Goal: Information Seeking & Learning: Learn about a topic

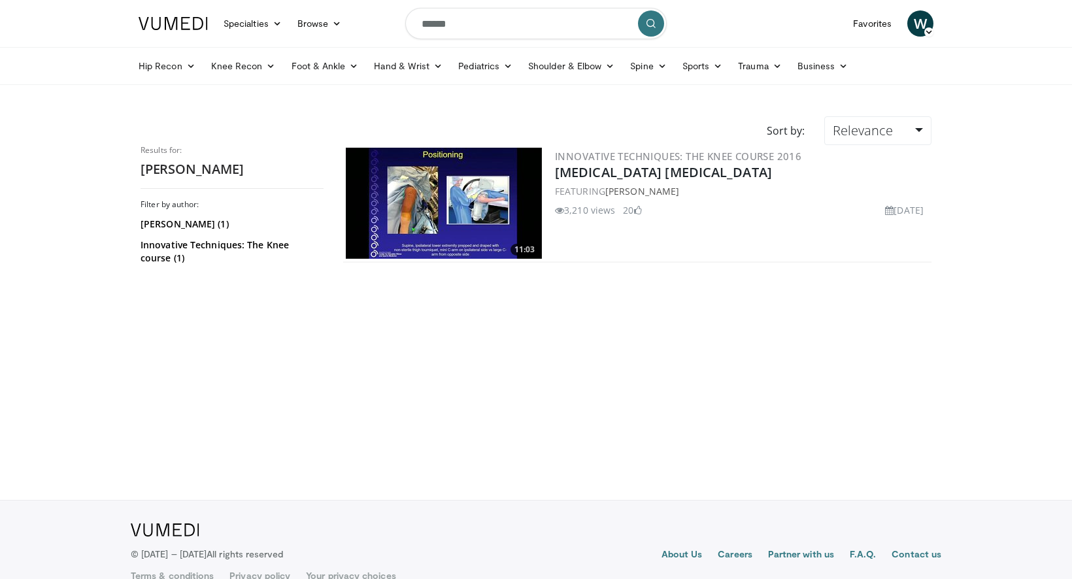
click at [457, 35] on input "******" at bounding box center [535, 23] width 261 height 31
type input "**********"
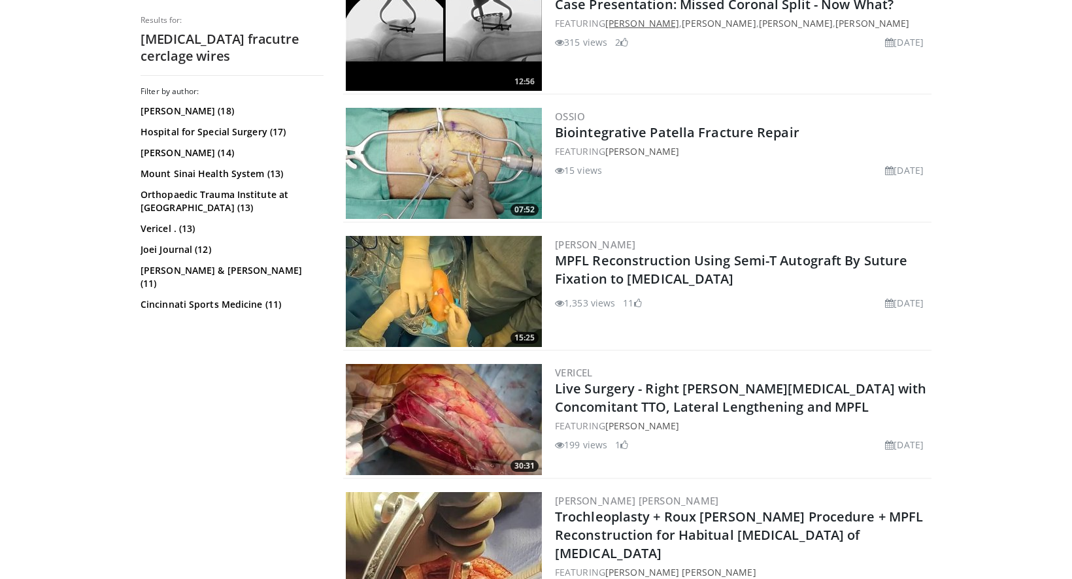
scroll to position [1065, 0]
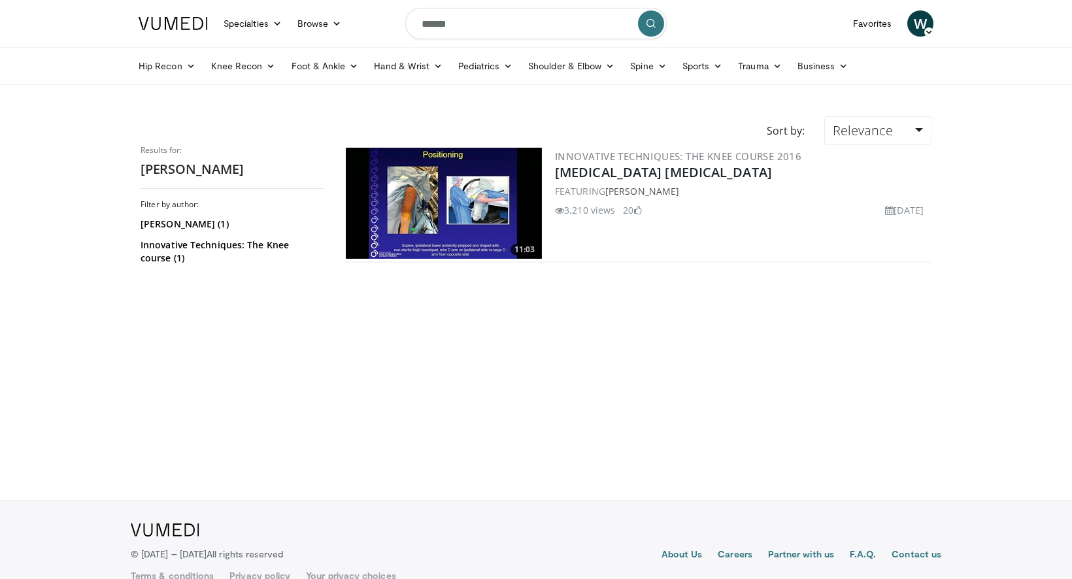
click at [531, 22] on input "******" at bounding box center [535, 23] width 261 height 31
type input "**********"
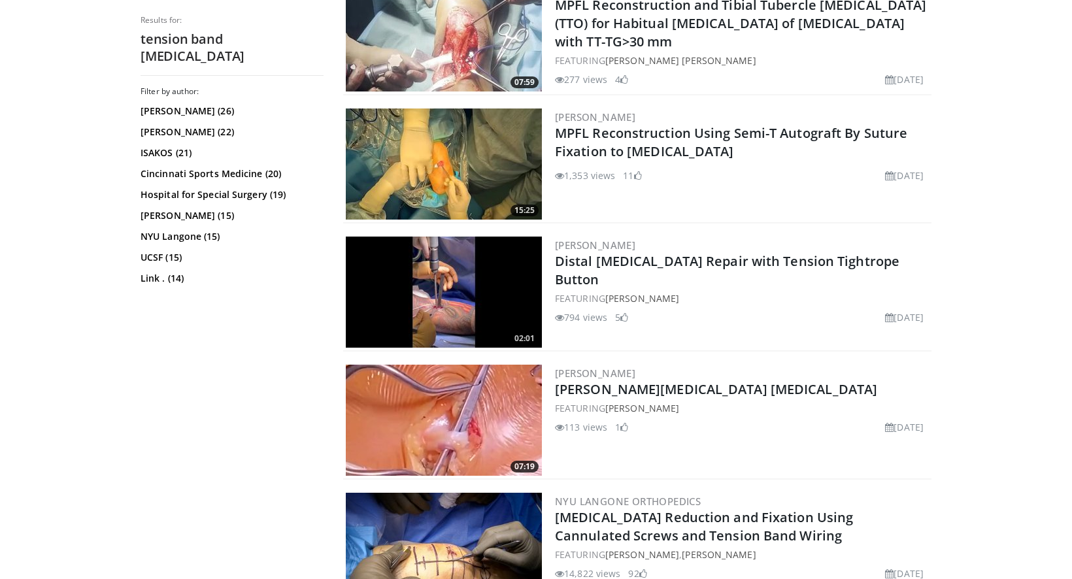
scroll to position [949, 0]
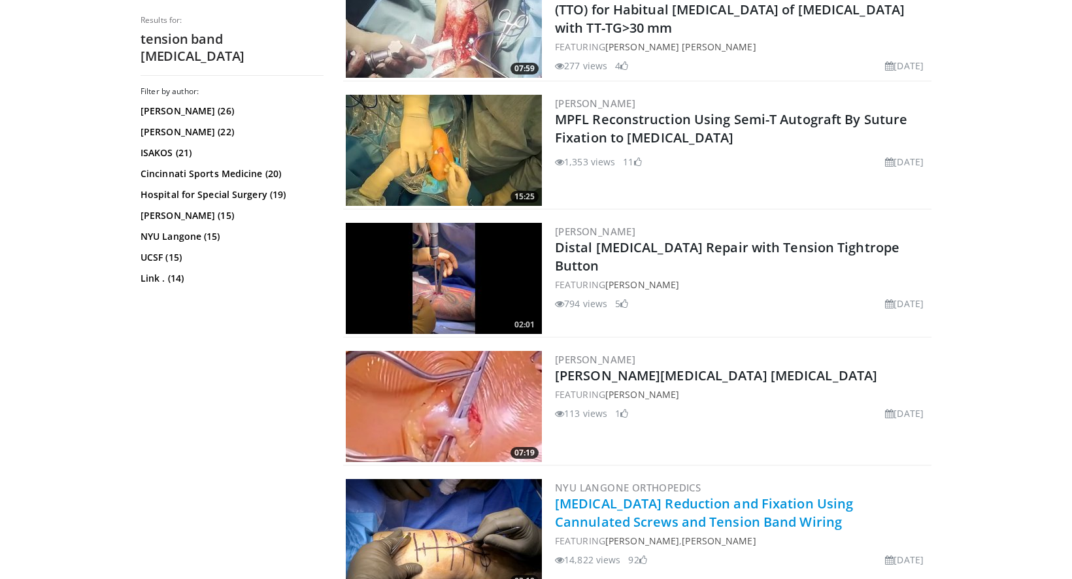
click at [680, 508] on link "Patella Fracture Reduction and Fixation Using Cannulated Screws and Tension Ban…" at bounding box center [704, 513] width 298 height 36
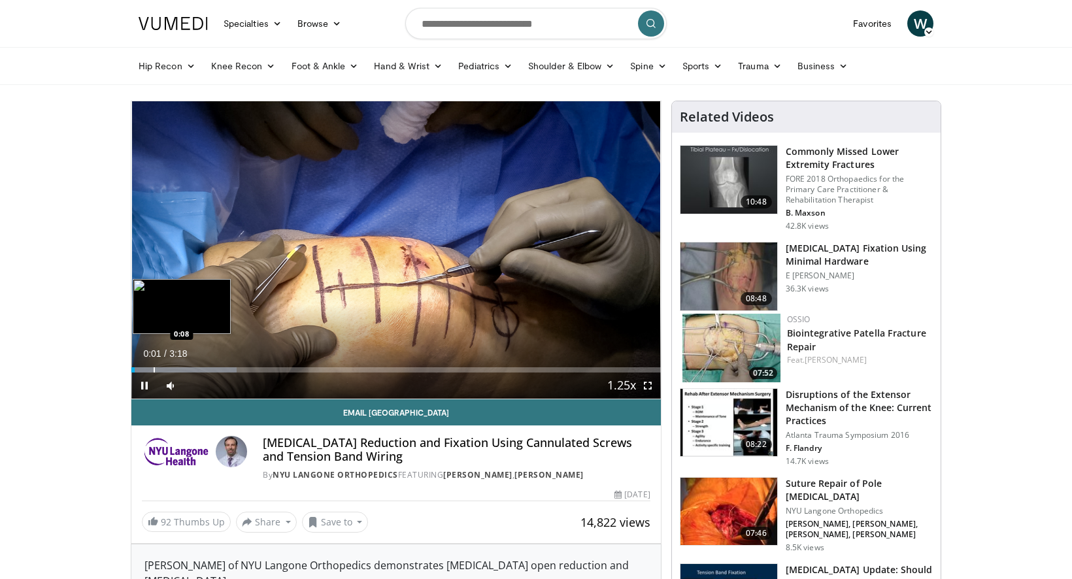
click at [154, 370] on div "Progress Bar" at bounding box center [154, 369] width 1 height 5
click at [185, 370] on div "Progress Bar" at bounding box center [184, 369] width 1 height 5
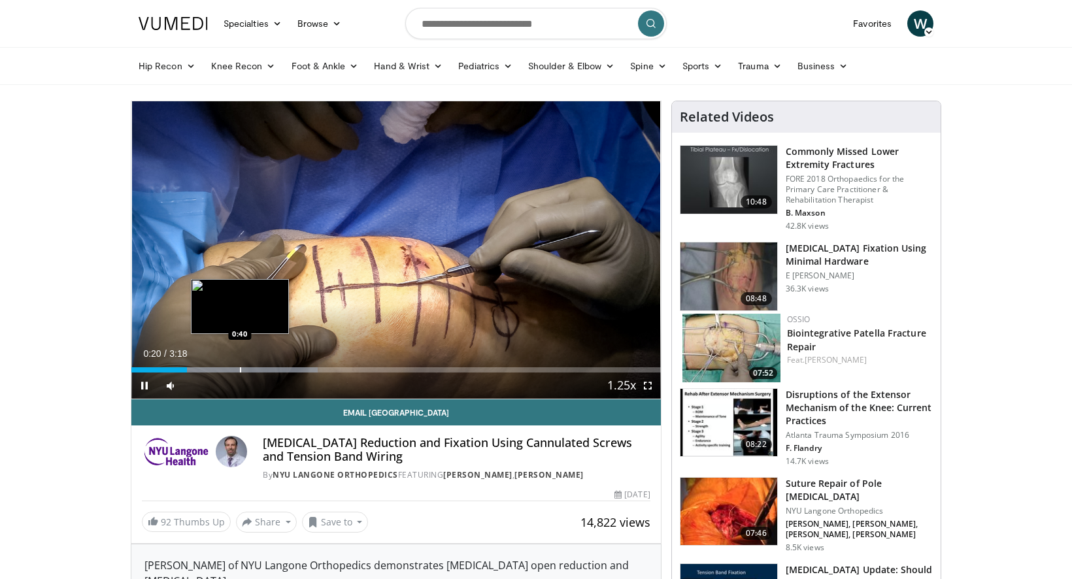
click at [240, 370] on div "Progress Bar" at bounding box center [240, 369] width 1 height 5
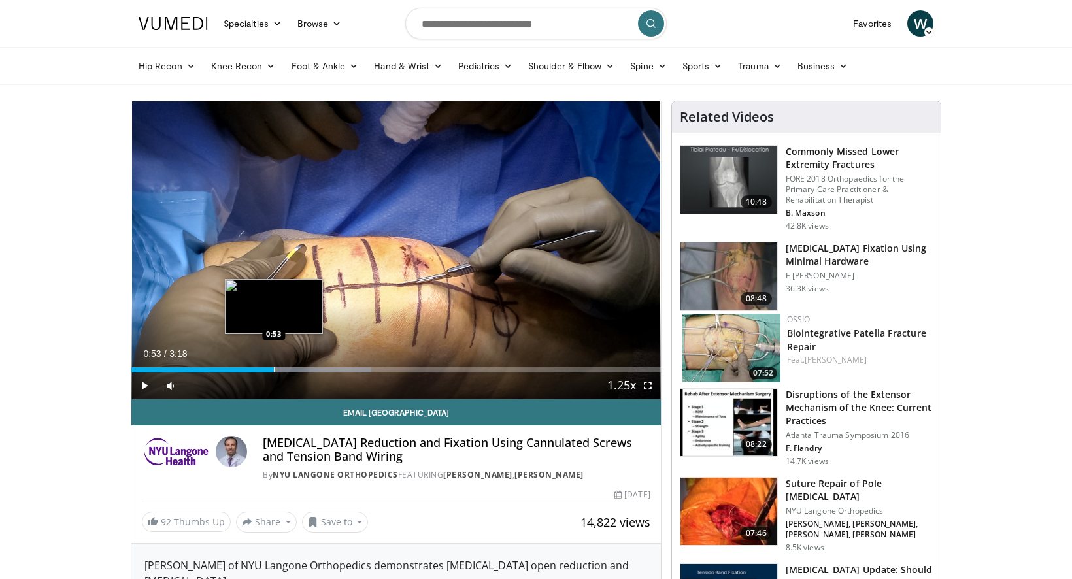
click at [274, 369] on div "Progress Bar" at bounding box center [274, 369] width 1 height 5
click at [317, 363] on div "Loaded : 50.32% 0:53 0:57" at bounding box center [395, 366] width 529 height 12
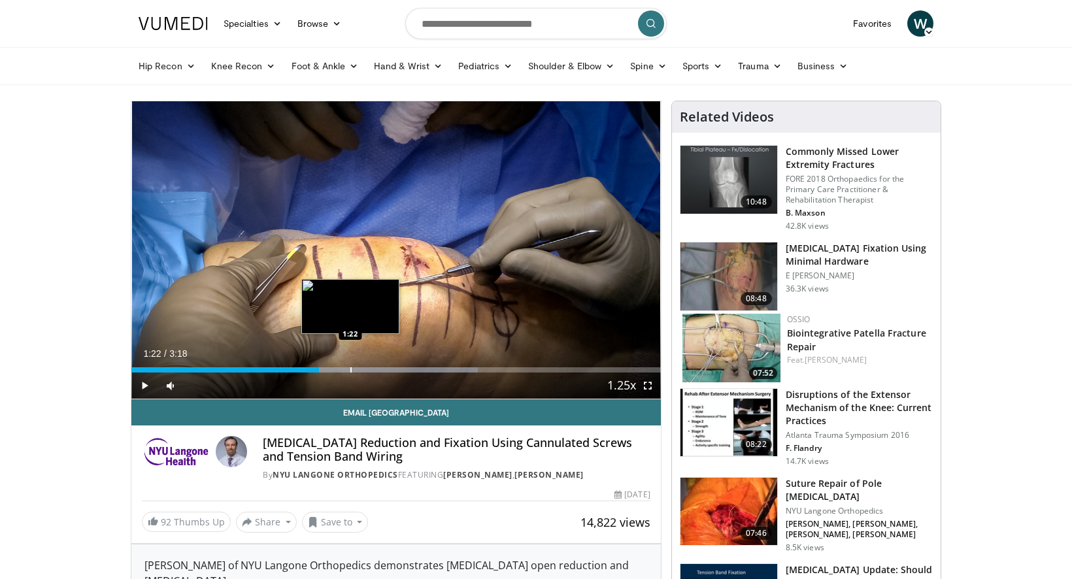
click at [350, 361] on div "Loaded : 65.41% 1:22 1:22" at bounding box center [395, 366] width 529 height 12
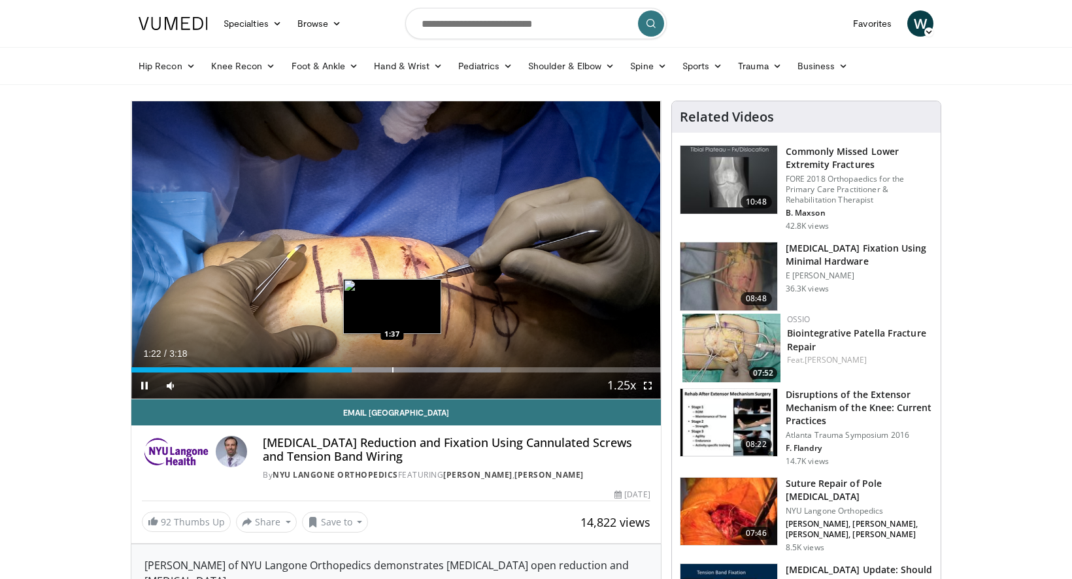
click at [391, 360] on div "Loaded : 69.78% 1:22 1:37" at bounding box center [395, 366] width 529 height 12
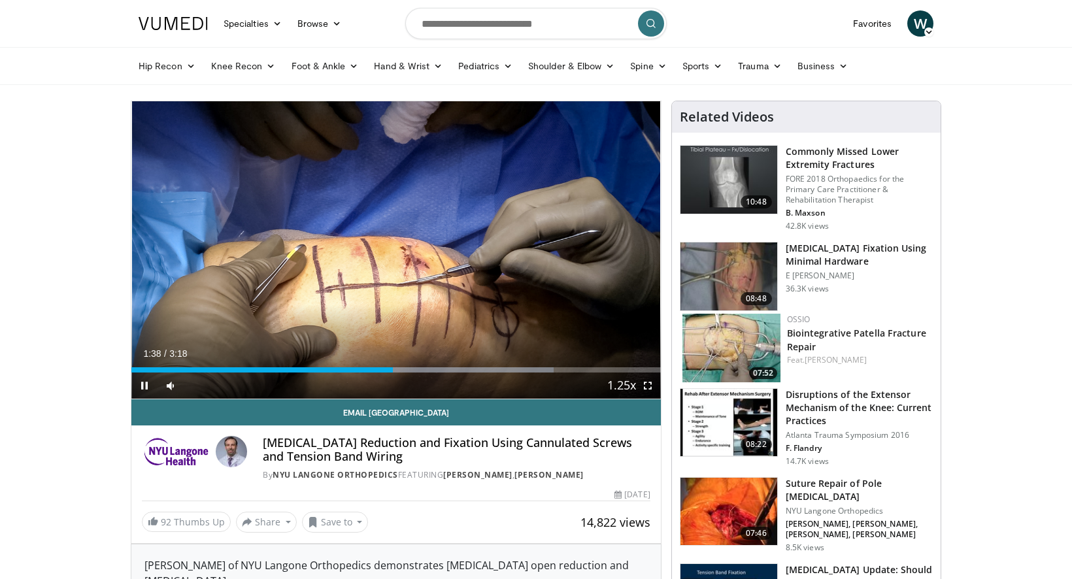
click at [444, 357] on div "Current Time 1:38 / Duration 3:18" at bounding box center [395, 354] width 529 height 12
click at [406, 374] on div "Current Time 1:40 / Duration 3:18 Pause Skip Backward Skip Forward Mute Loaded …" at bounding box center [395, 385] width 529 height 26
click at [411, 366] on div "Loaded : 84.74% 1:41 1:45" at bounding box center [395, 366] width 529 height 12
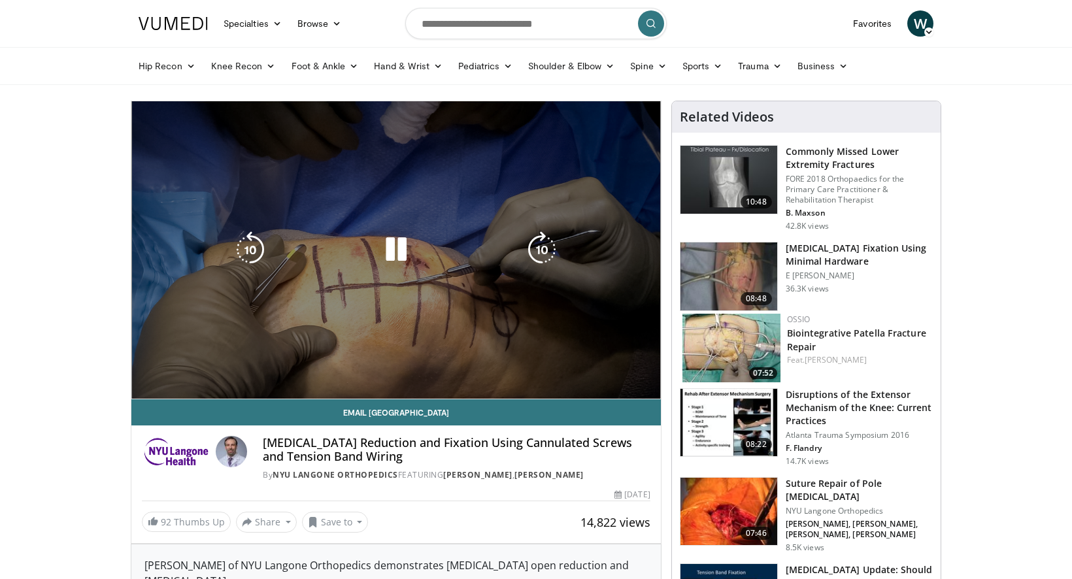
click at [452, 366] on video-js "**********" at bounding box center [395, 250] width 529 height 298
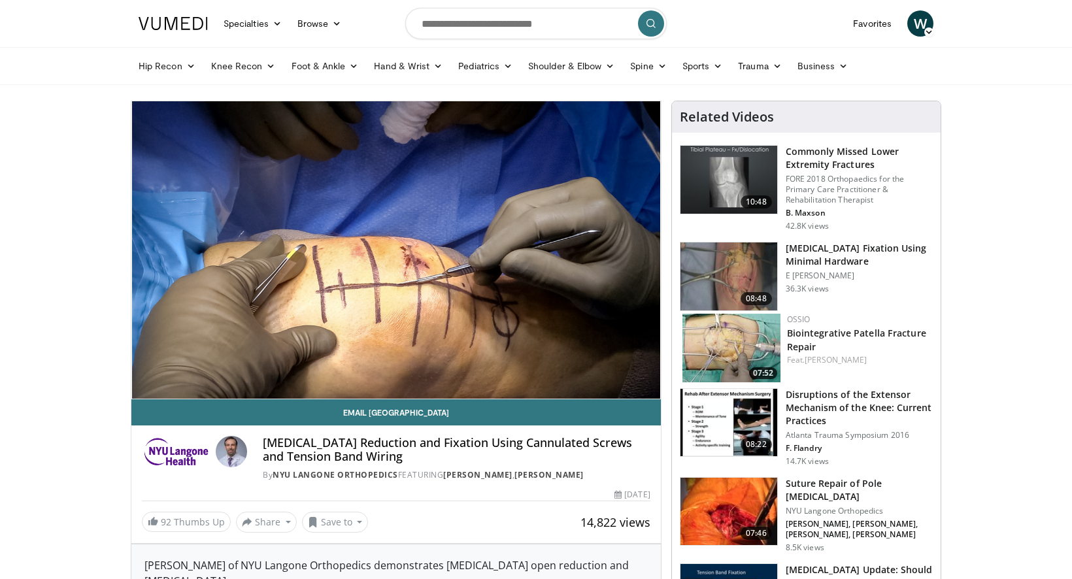
click at [467, 386] on div "Loaded : 84.74% 1:45 1:45" at bounding box center [395, 392] width 529 height 12
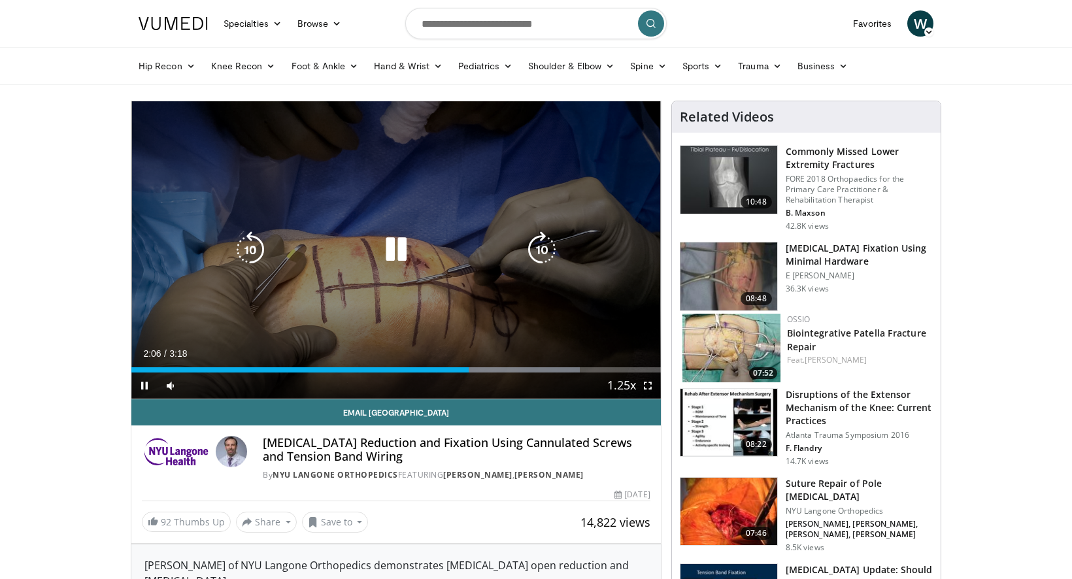
click at [467, 257] on div "Video Player" at bounding box center [396, 250] width 318 height 26
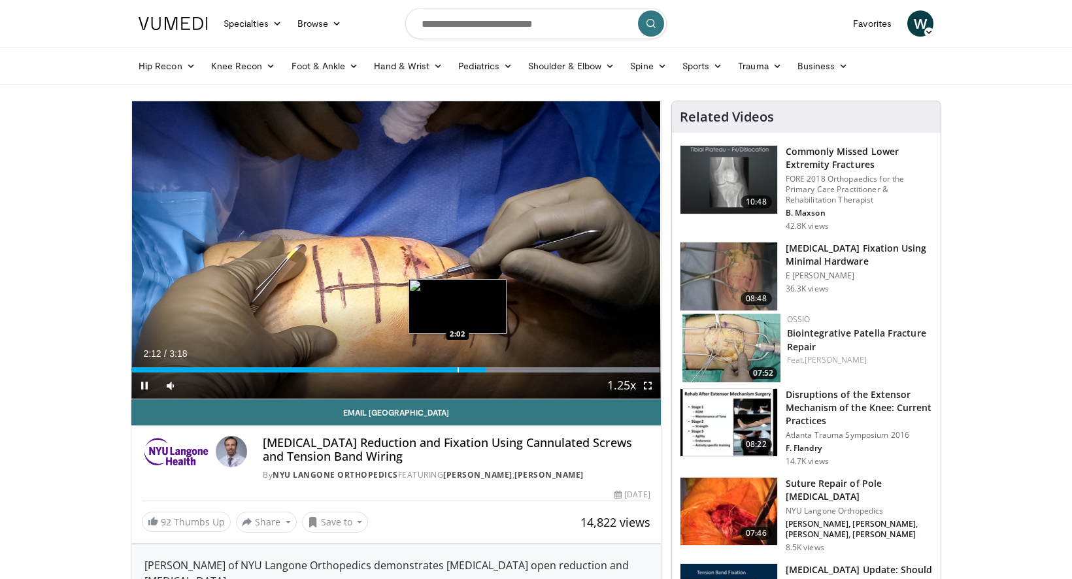
click at [457, 368] on div "Progress Bar" at bounding box center [457, 369] width 1 height 5
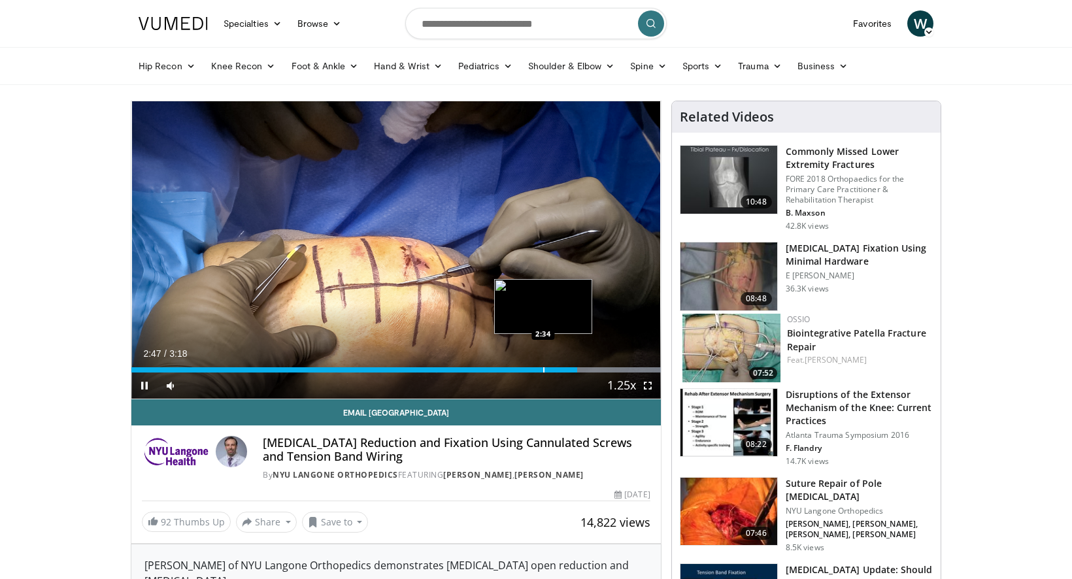
click at [542, 365] on div "Loaded : 100.00% 2:47 2:34" at bounding box center [395, 366] width 529 height 12
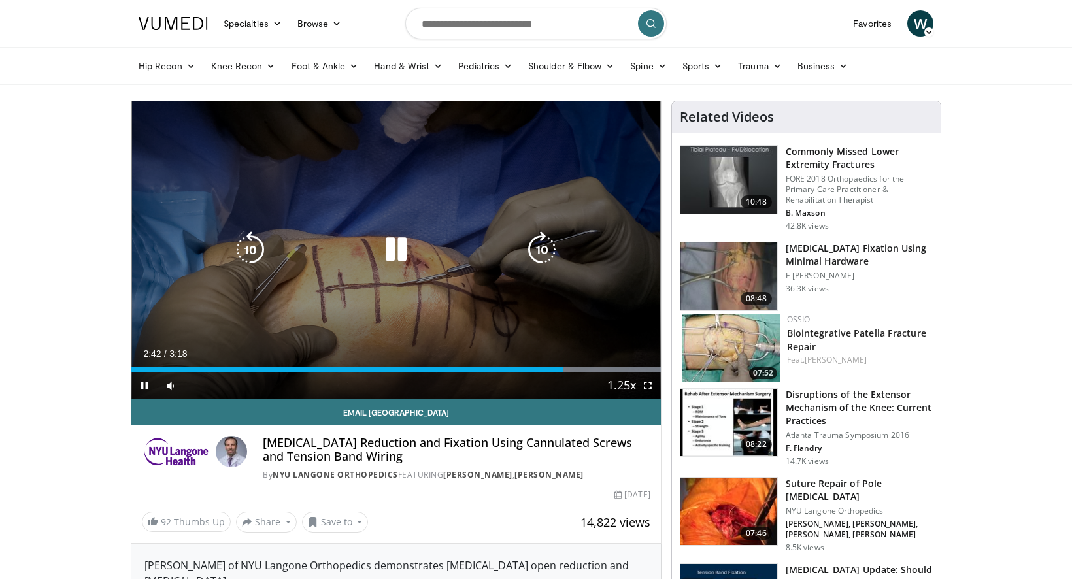
click at [388, 248] on icon "Video Player" at bounding box center [396, 249] width 37 height 37
click at [409, 261] on icon "Video Player" at bounding box center [396, 249] width 37 height 37
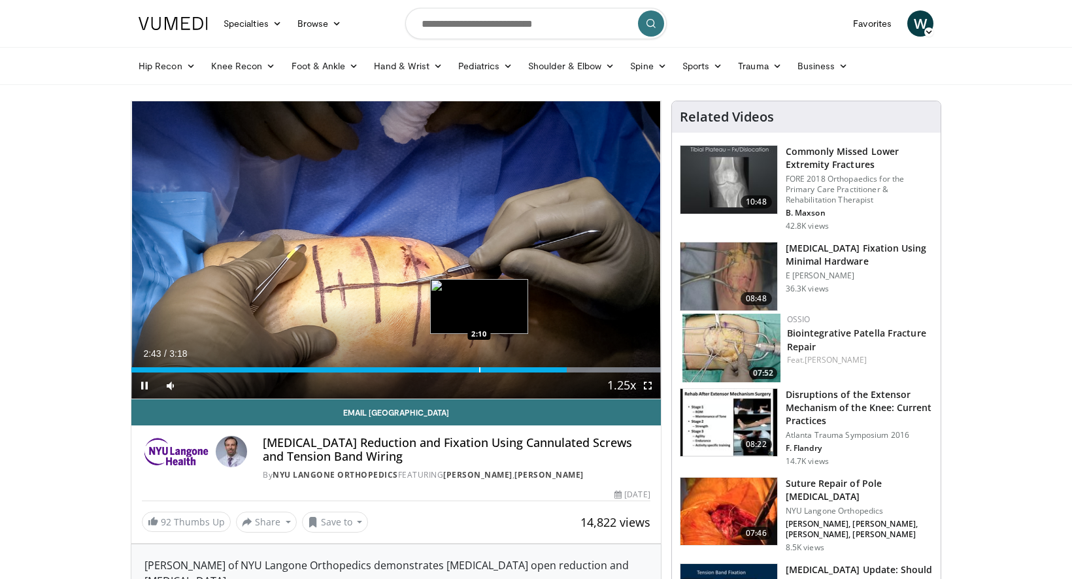
click at [479, 369] on div "Progress Bar" at bounding box center [479, 369] width 1 height 5
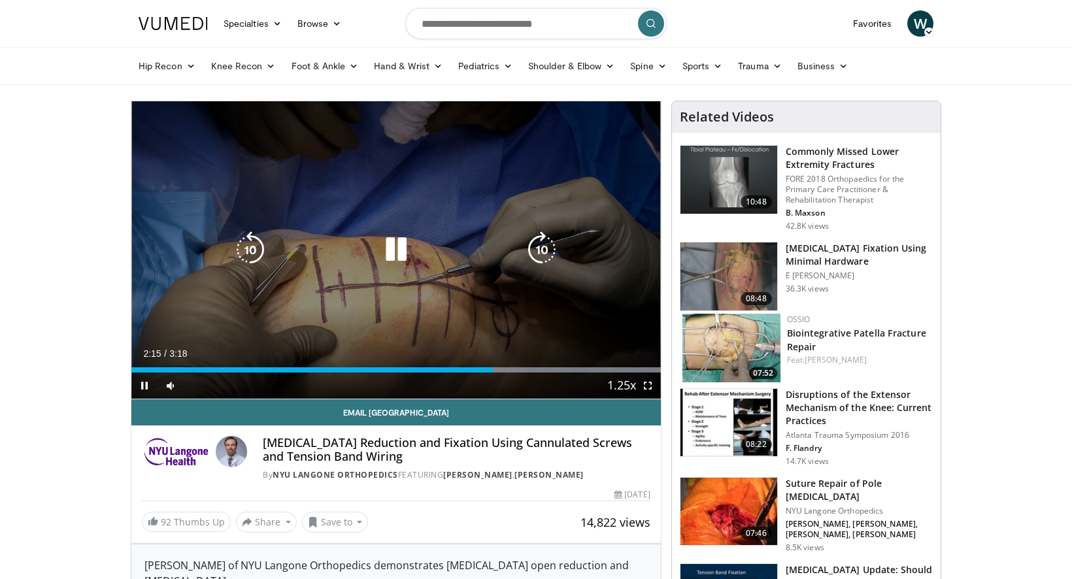
click at [442, 250] on div "Video Player" at bounding box center [396, 250] width 318 height 26
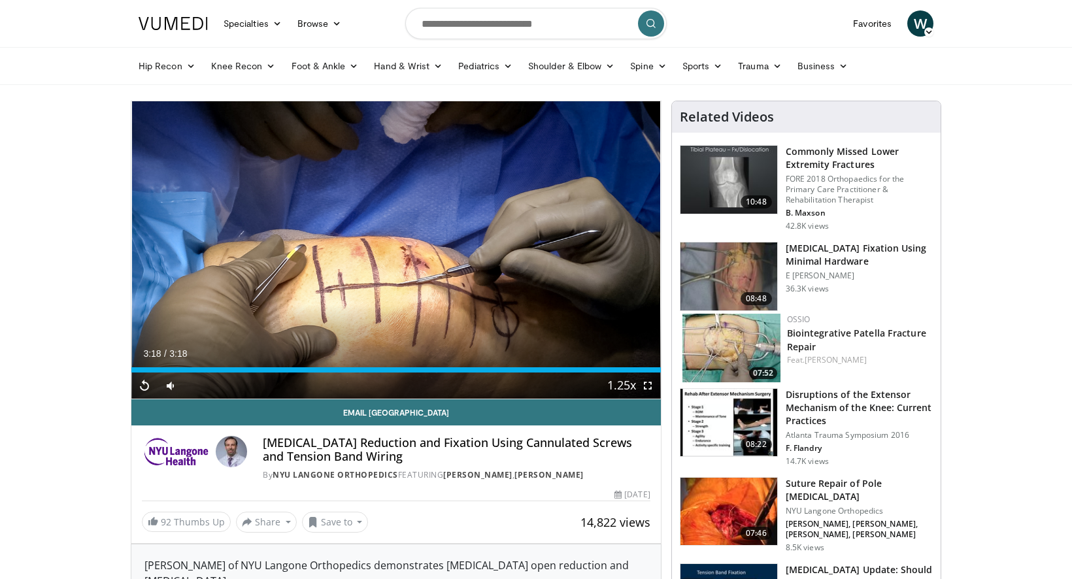
click at [425, 446] on h4 "Patella Fracture Reduction and Fixation Using Cannulated Screws and Tension Ban…" at bounding box center [456, 450] width 387 height 28
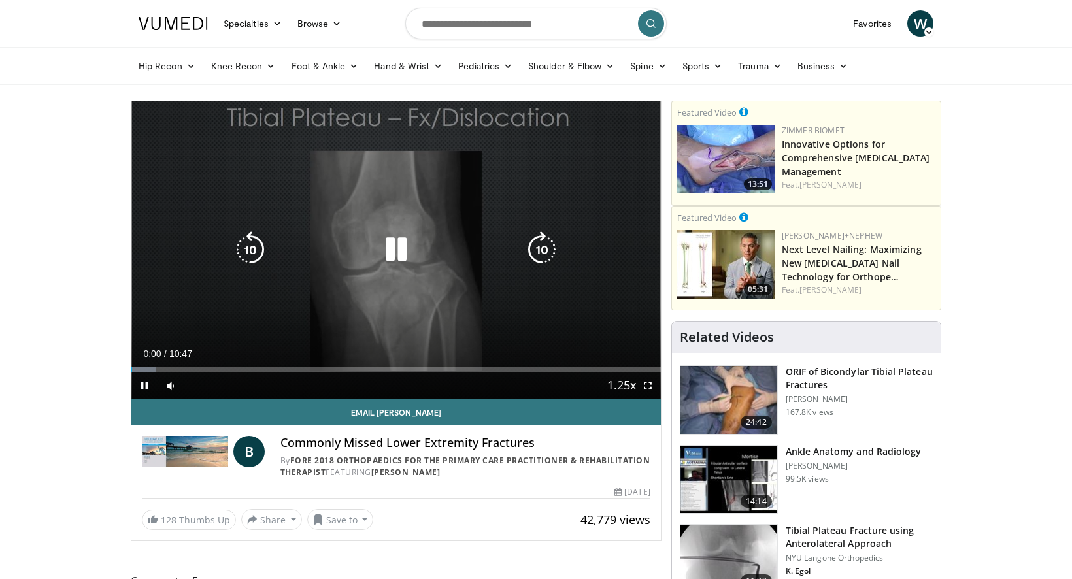
click at [396, 246] on icon "Video Player" at bounding box center [396, 249] width 37 height 37
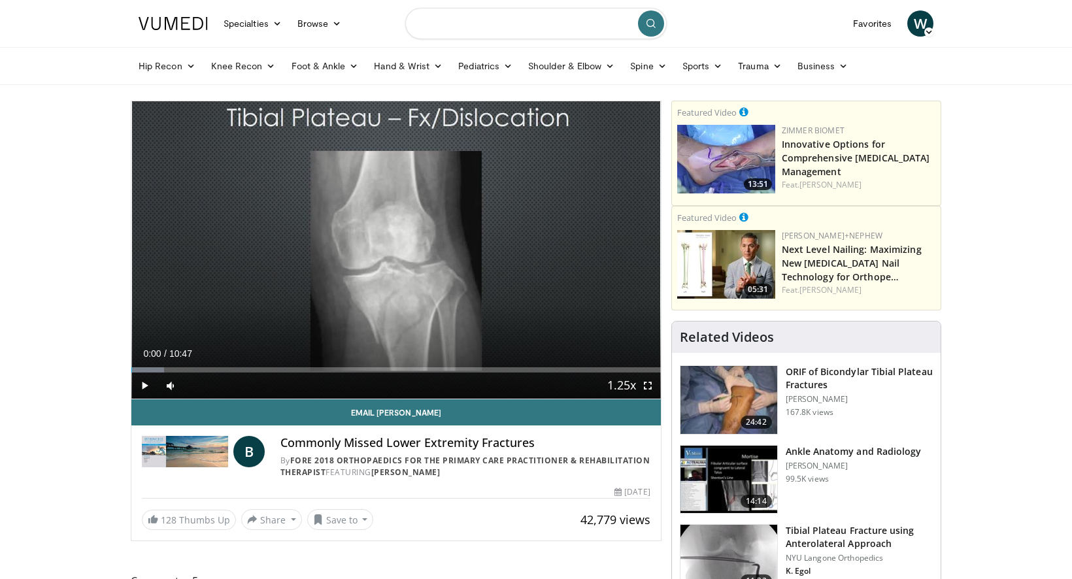
click at [504, 34] on input "Search topics, interventions" at bounding box center [535, 23] width 261 height 31
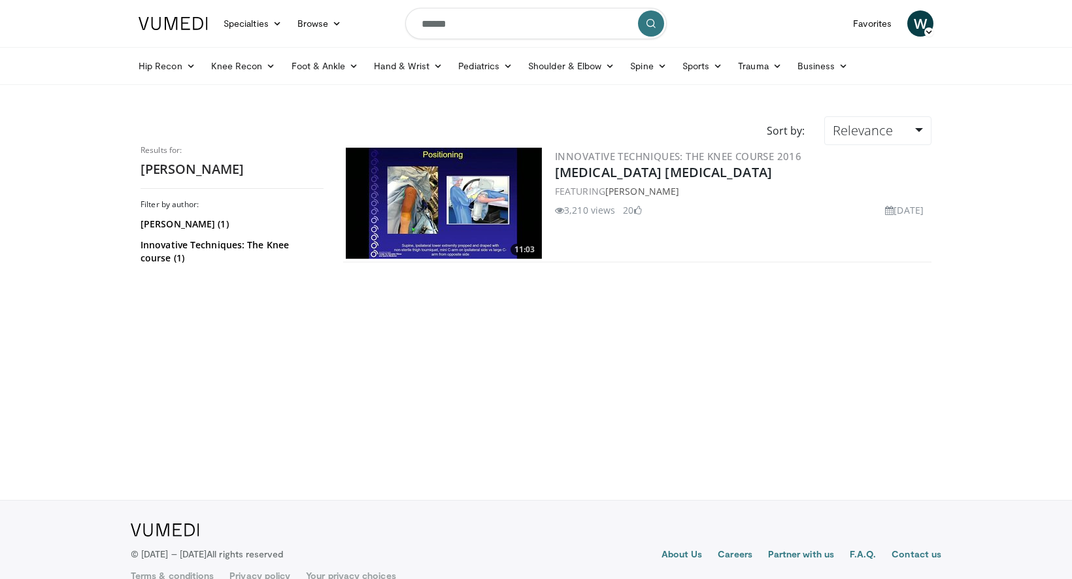
click at [455, 21] on input "******" at bounding box center [535, 23] width 261 height 31
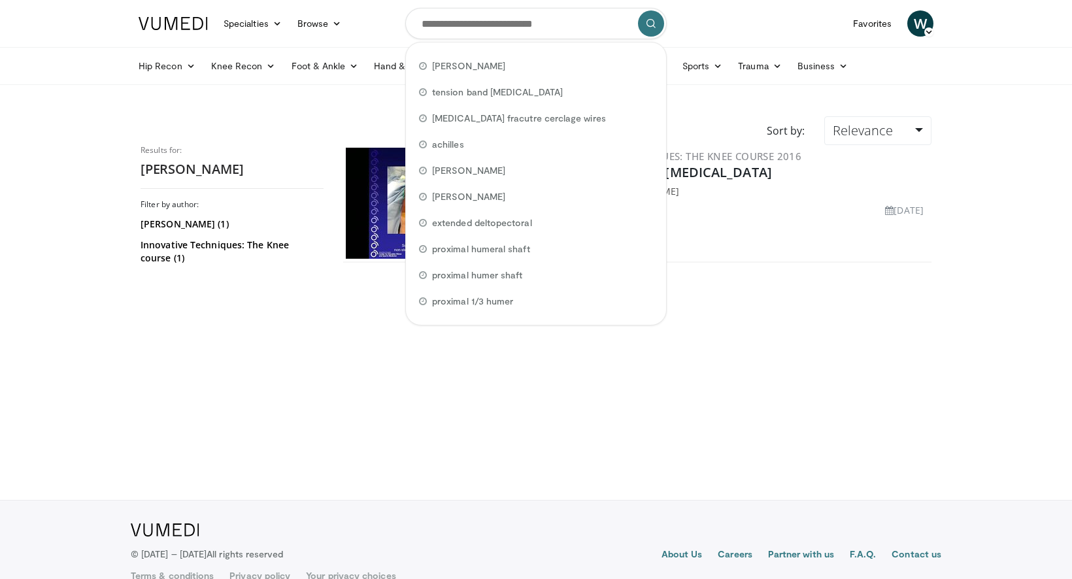
click at [663, 512] on footer "About Us Careers Partner with us F.A.Q. Contact us Terms & conditions Privacy p…" at bounding box center [536, 551] width 1072 height 103
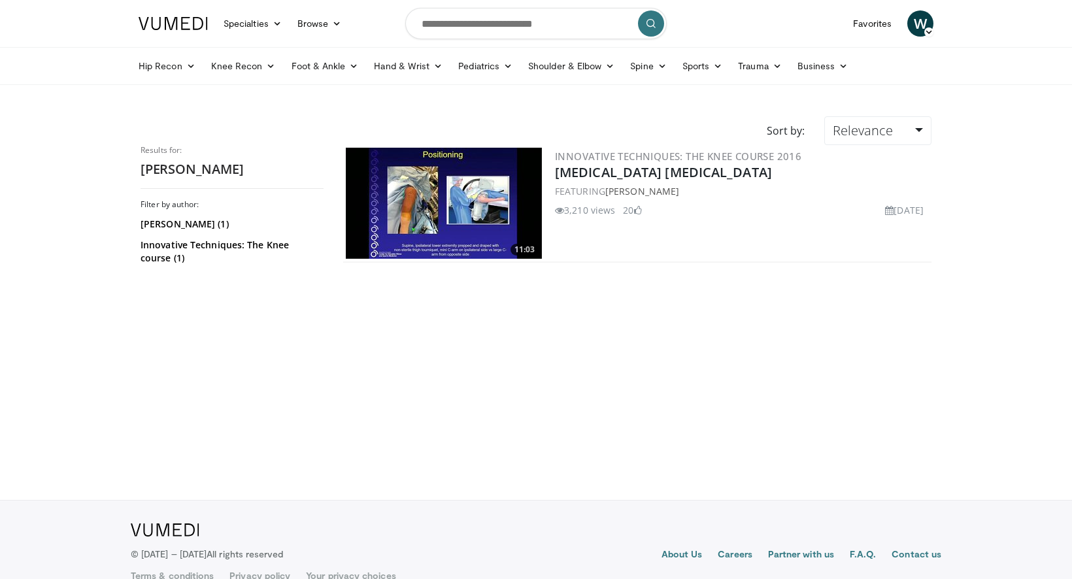
click at [593, 99] on body "Specialties Adult & Family Medicine Allergy, [MEDICAL_DATA], Immunology Anesthe…" at bounding box center [536, 301] width 1072 height 603
click at [538, 22] on input "Search topics, interventions" at bounding box center [535, 23] width 261 height 31
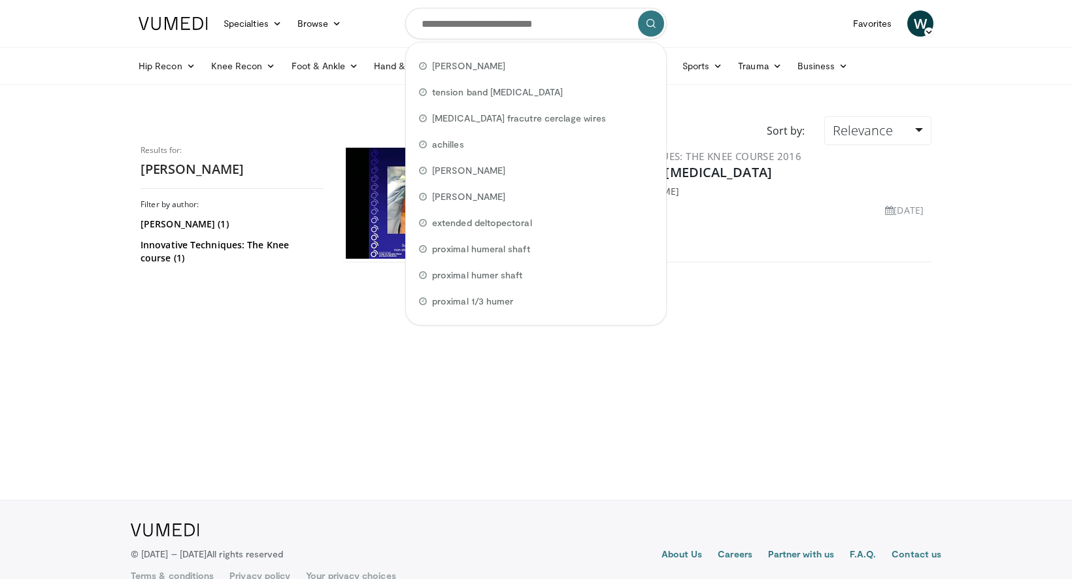
click at [368, 89] on body "Specialties Adult & Family Medicine Allergy, [MEDICAL_DATA], Immunology Anesthe…" at bounding box center [536, 301] width 1072 height 603
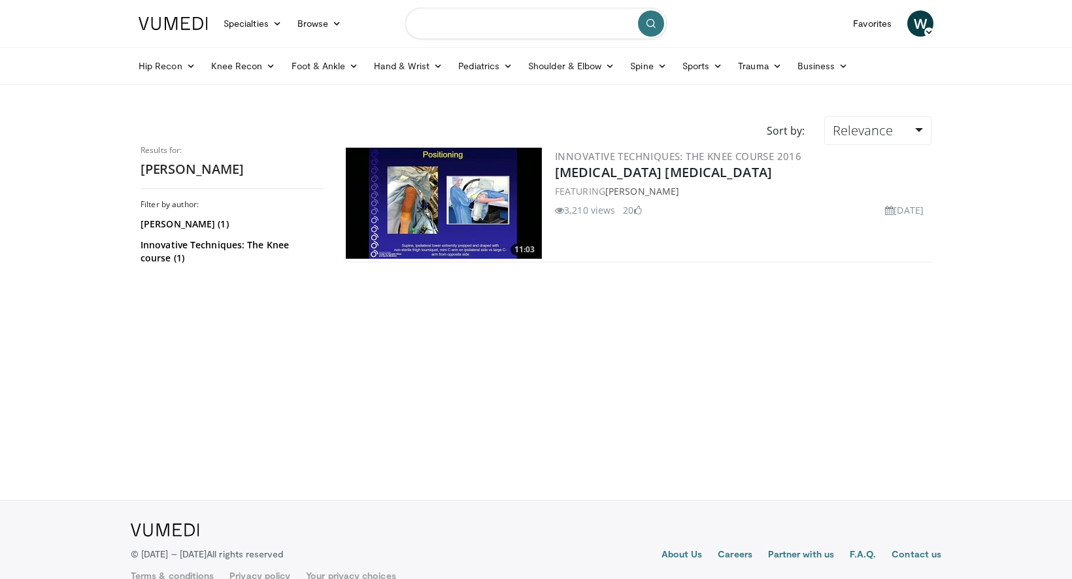
click at [490, 23] on input "Search topics, interventions" at bounding box center [535, 23] width 261 height 31
type input "**********"
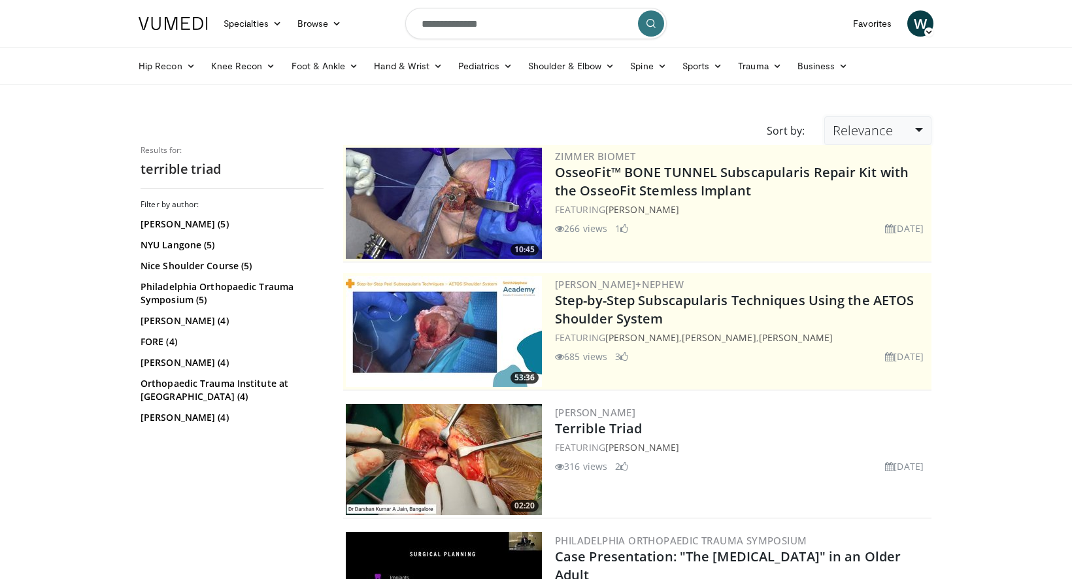
click at [881, 138] on span "Relevance" at bounding box center [862, 131] width 60 height 18
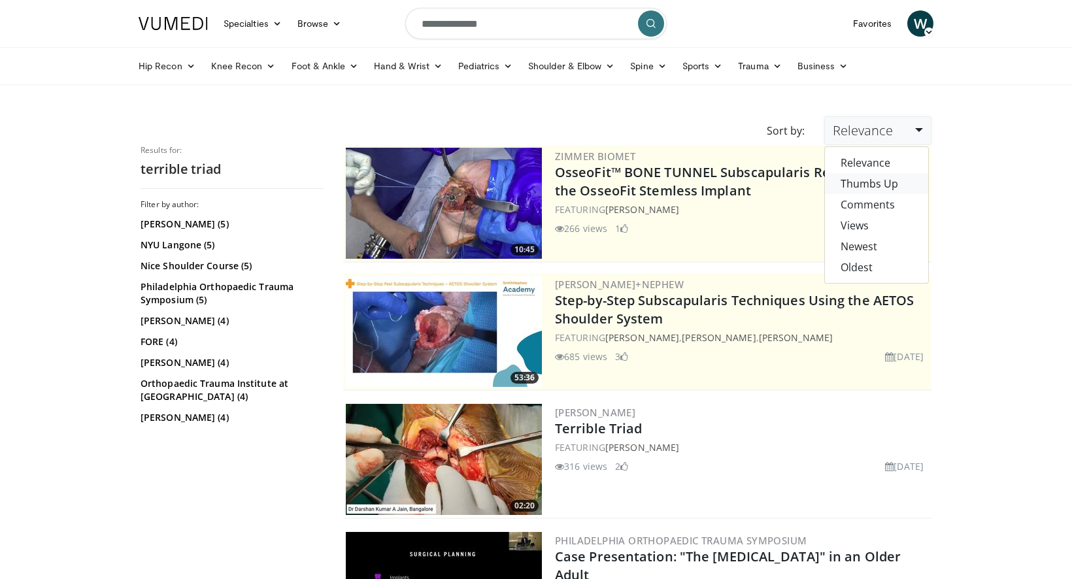
click at [882, 184] on link "Thumbs Up" at bounding box center [876, 183] width 103 height 21
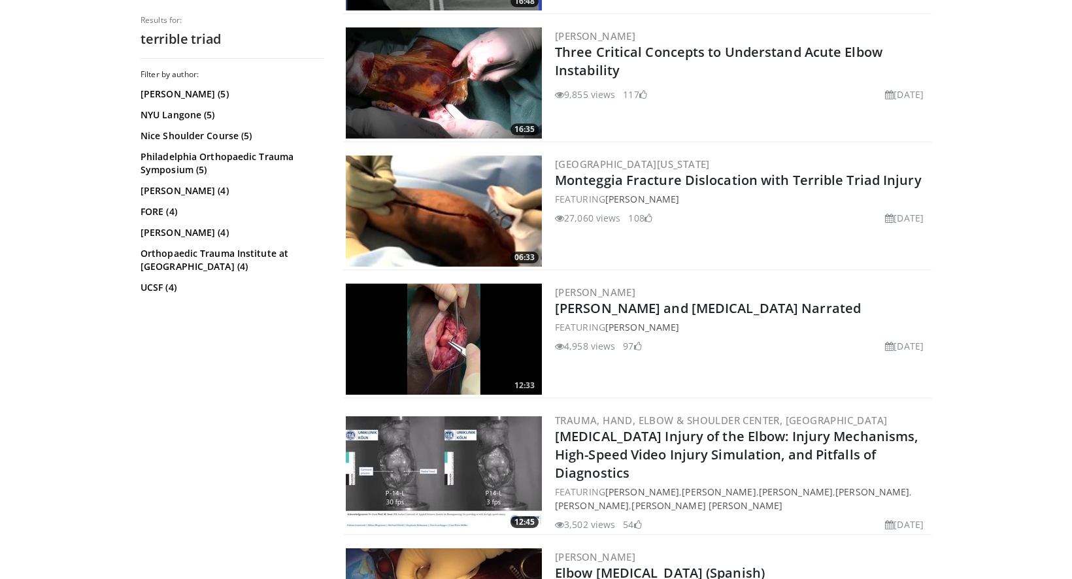
scroll to position [736, 0]
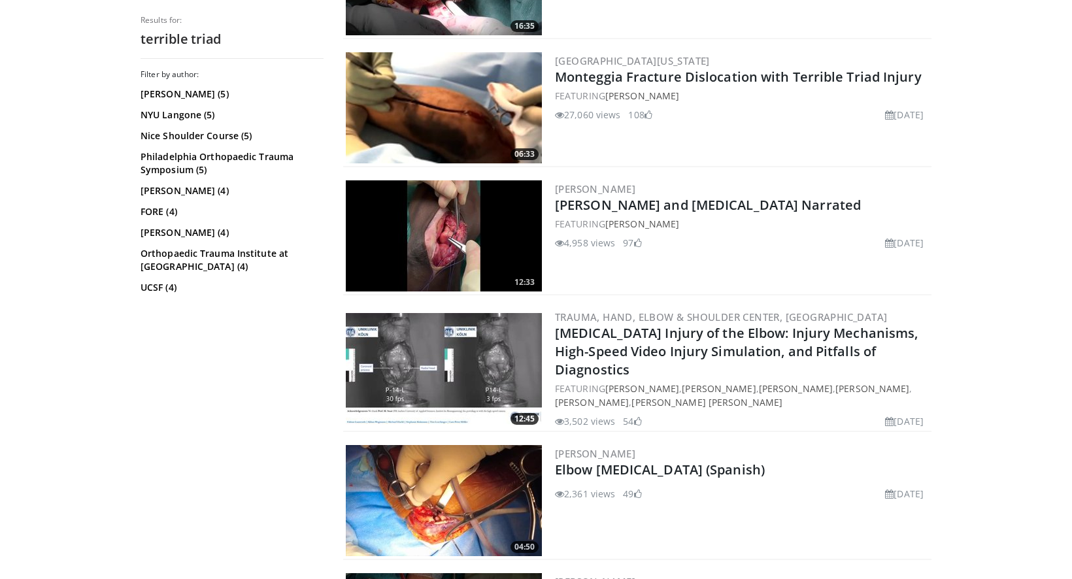
drag, startPoint x: 758, startPoint y: 395, endPoint x: 831, endPoint y: 1, distance: 401.4
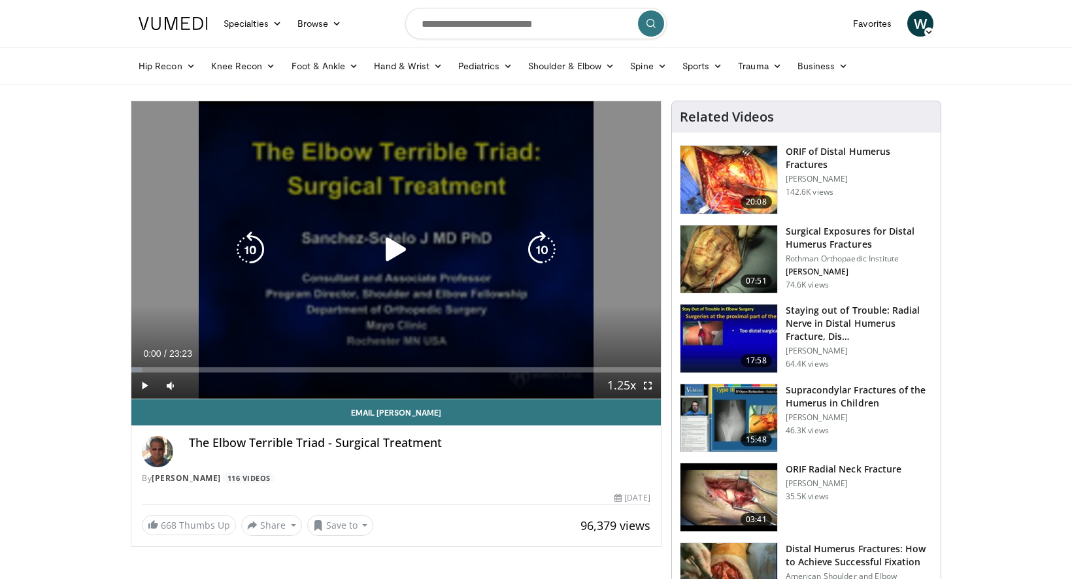
click at [513, 229] on div "10 seconds Tap to unmute" at bounding box center [395, 249] width 529 height 297
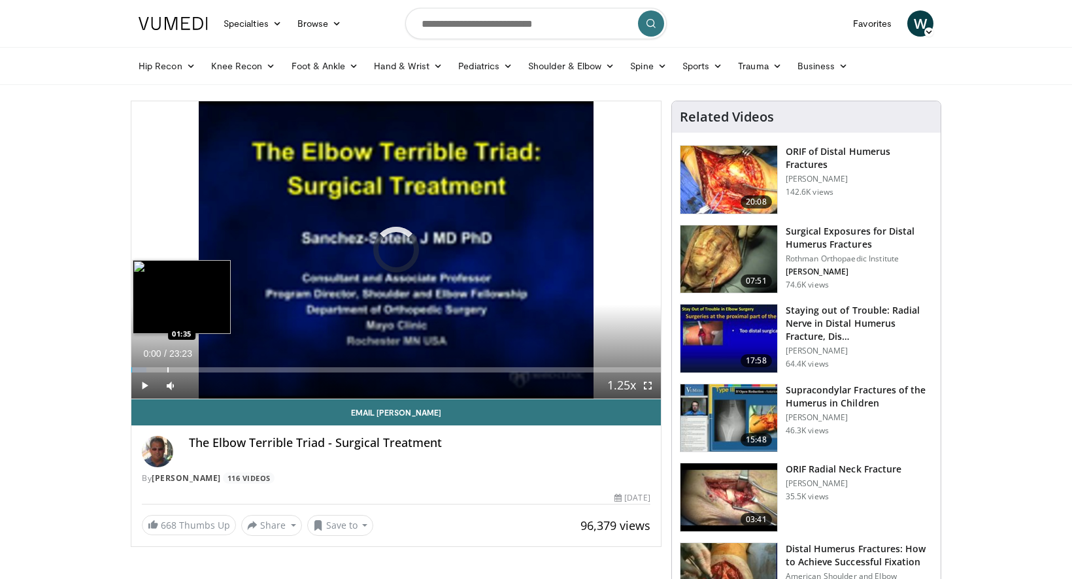
click at [167, 369] on div "Progress Bar" at bounding box center [167, 369] width 1 height 5
click at [178, 367] on div "Progress Bar" at bounding box center [178, 369] width 1 height 5
click at [185, 368] on div "Progress Bar" at bounding box center [185, 369] width 1 height 5
click at [194, 368] on div "Progress Bar" at bounding box center [193, 369] width 1 height 5
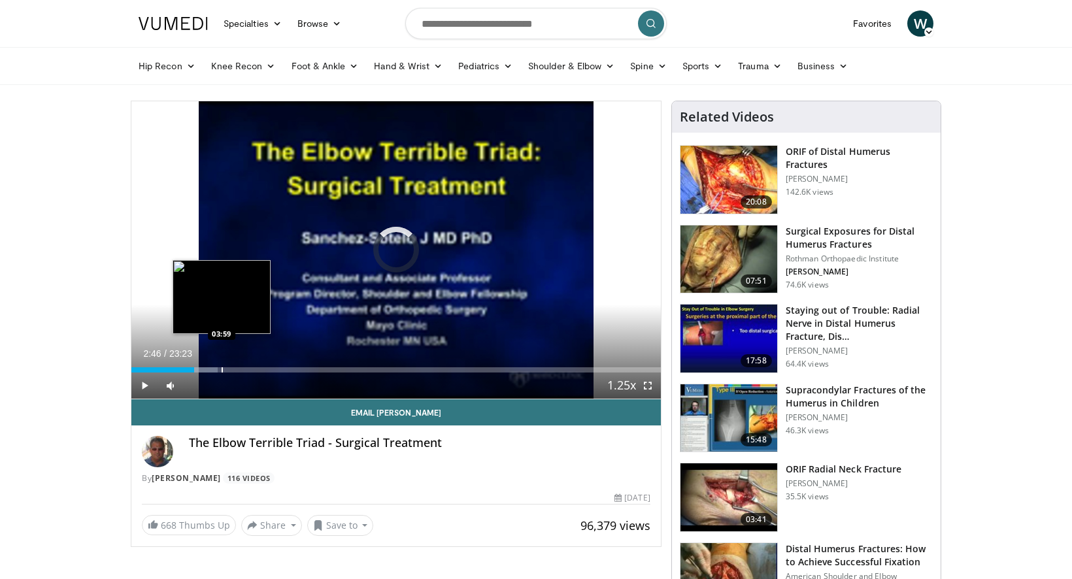
click at [222, 368] on div "Progress Bar" at bounding box center [222, 369] width 1 height 5
click at [235, 370] on div "Progress Bar" at bounding box center [235, 369] width 1 height 5
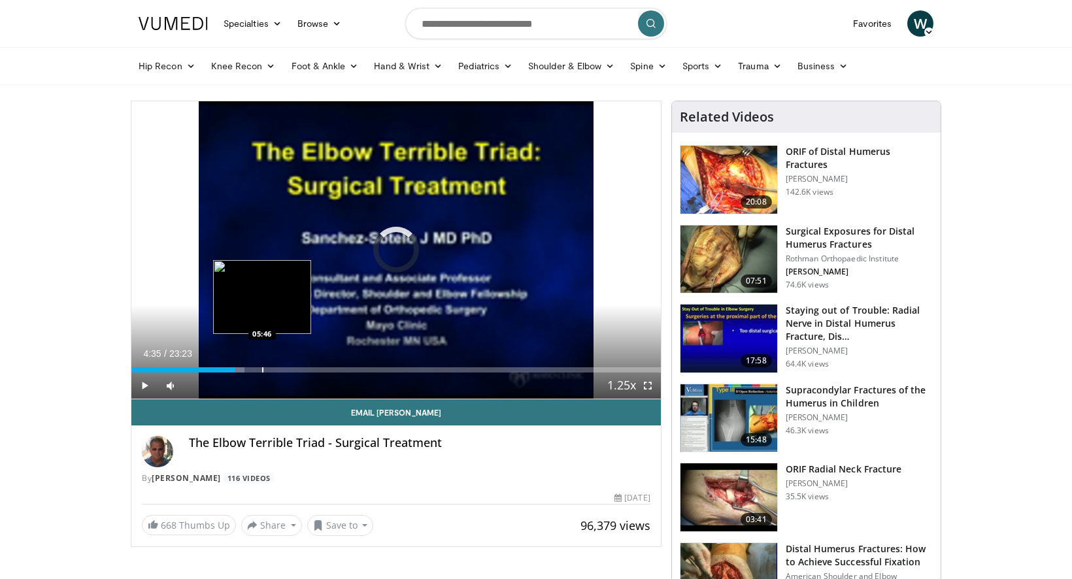
click at [262, 367] on div "Progress Bar" at bounding box center [262, 369] width 1 height 5
click at [281, 365] on div "Loaded : 24.74% 06:36 06:36" at bounding box center [395, 366] width 529 height 12
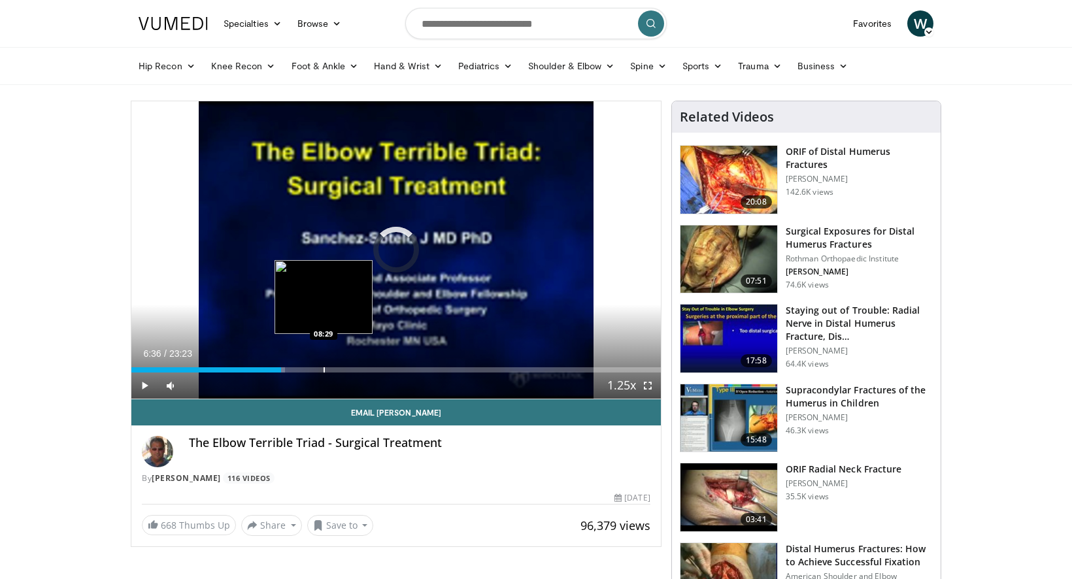
click at [323, 363] on div "Loaded : 28.98% 06:36 08:29" at bounding box center [395, 366] width 529 height 12
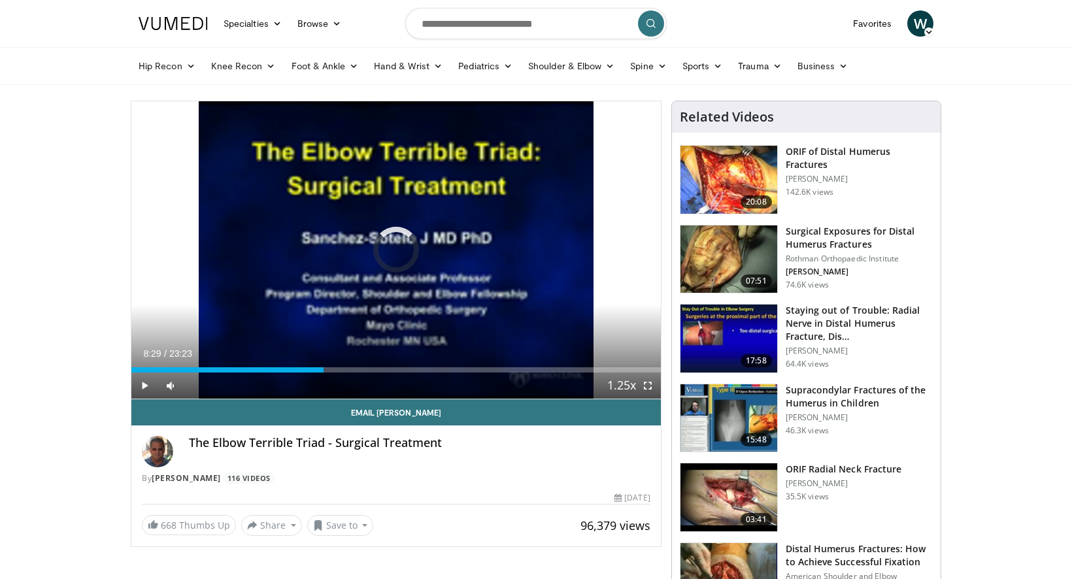
click at [352, 363] on div "Loaded : 0.00% 08:29 09:28" at bounding box center [395, 366] width 529 height 12
click at [389, 357] on div "Current Time 9:45 / Duration 23:23" at bounding box center [395, 354] width 529 height 12
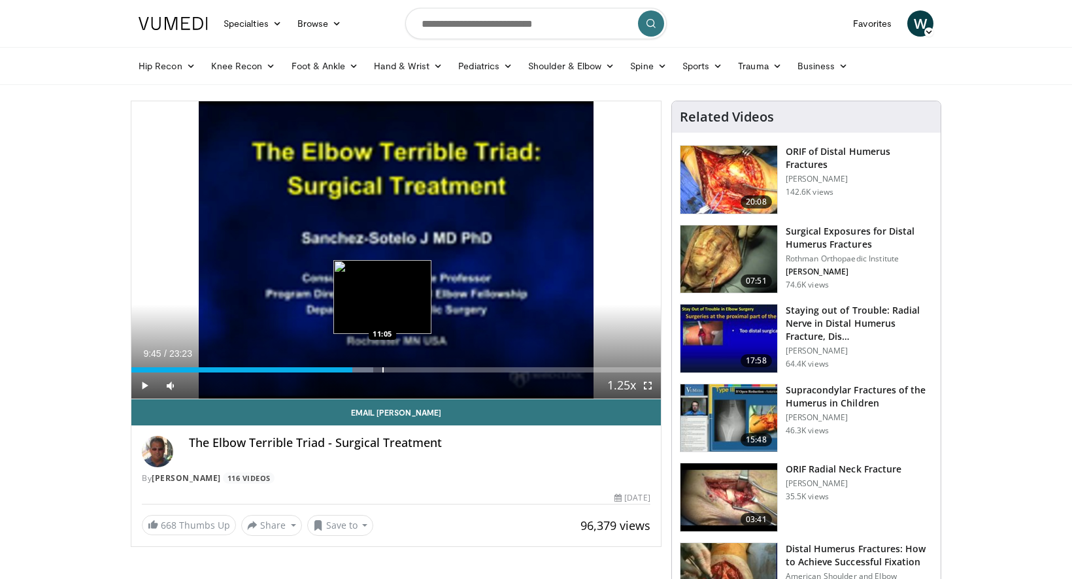
click at [376, 367] on div "Loaded : 45.66% 09:45 11:05" at bounding box center [395, 369] width 529 height 5
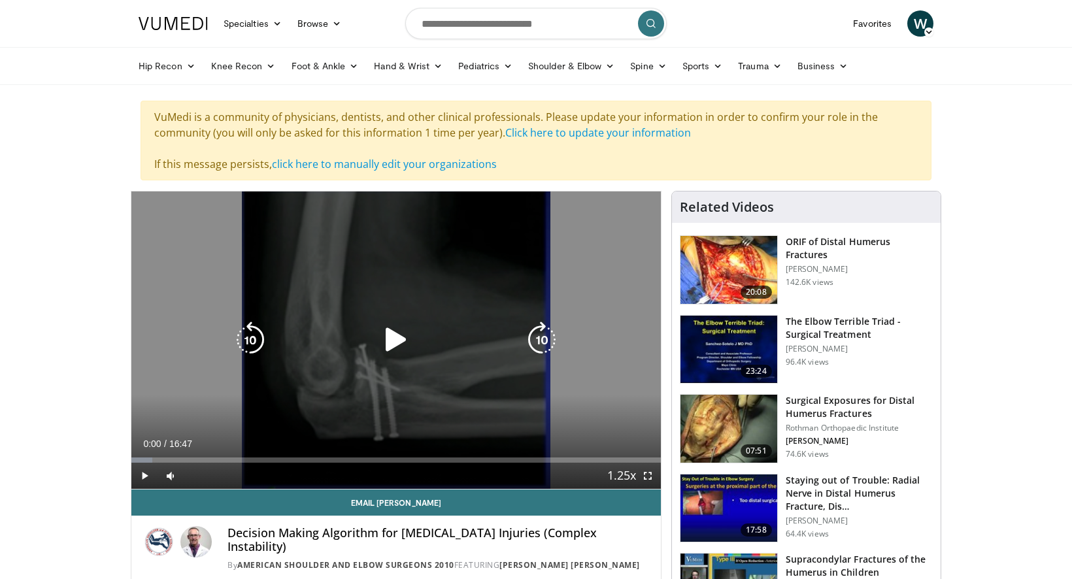
click at [410, 233] on div "10 seconds Tap to unmute" at bounding box center [395, 339] width 529 height 297
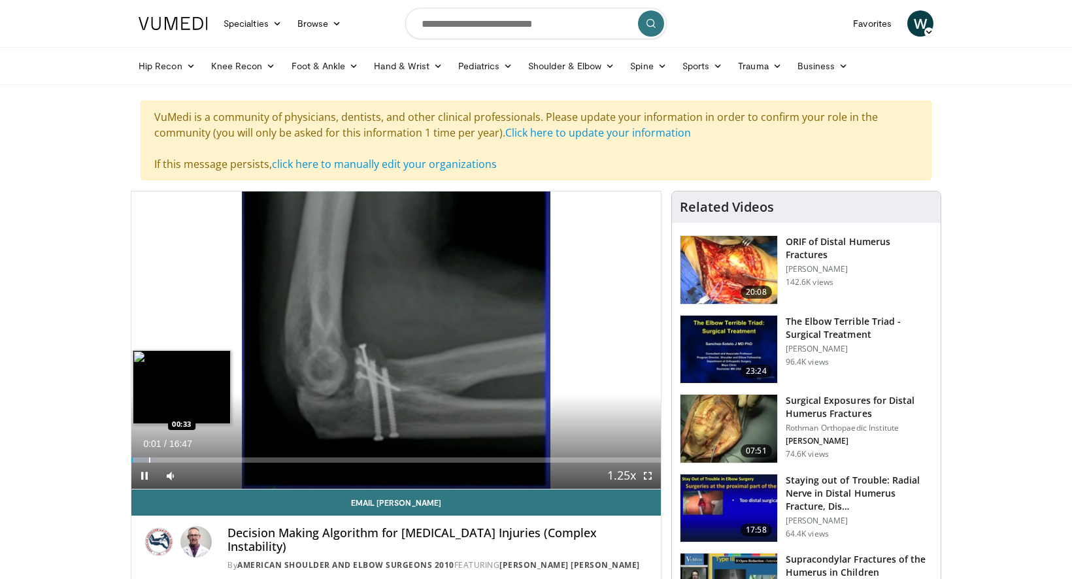
click at [150, 458] on div "Progress Bar" at bounding box center [149, 459] width 1 height 5
click at [168, 458] on div "Progress Bar" at bounding box center [168, 459] width 1 height 5
click at [191, 455] on div "Loaded : 10.91% 01:53 01:54" at bounding box center [395, 456] width 529 height 12
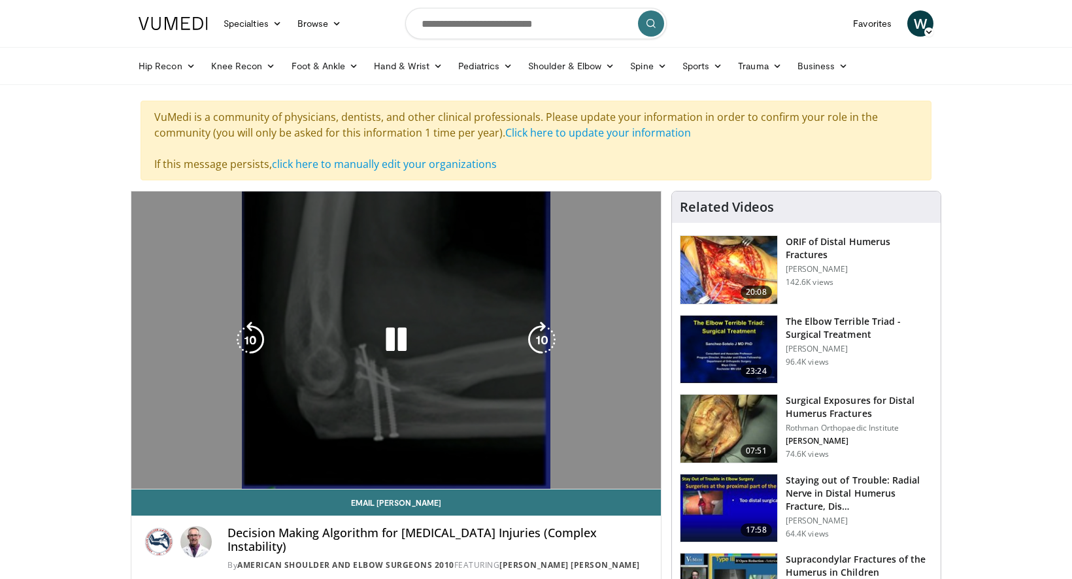
click at [228, 453] on video-js "**********" at bounding box center [395, 340] width 529 height 298
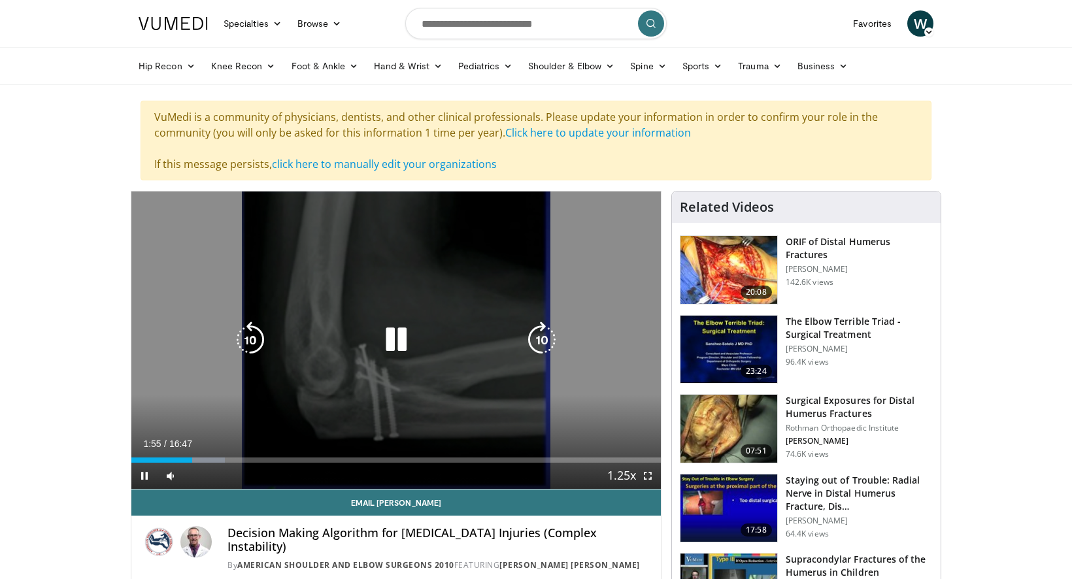
click at [229, 461] on div "Loaded : 17.71% 01:55 01:54" at bounding box center [395, 459] width 529 height 5
click at [336, 264] on div "10 seconds Tap to unmute" at bounding box center [395, 339] width 529 height 297
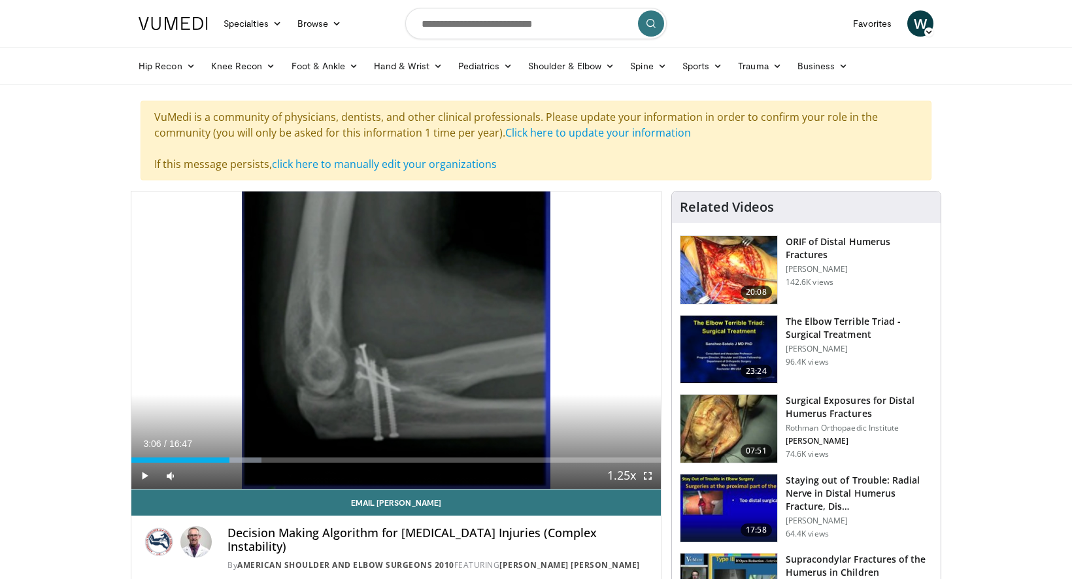
click at [726, 31] on nav "Specialties Adult & Family Medicine Allergy, [MEDICAL_DATA], Immunology Anesthe…" at bounding box center [536, 23] width 810 height 47
click at [283, 461] on div "Progress Bar" at bounding box center [282, 459] width 1 height 5
